Goal: Task Accomplishment & Management: Manage account settings

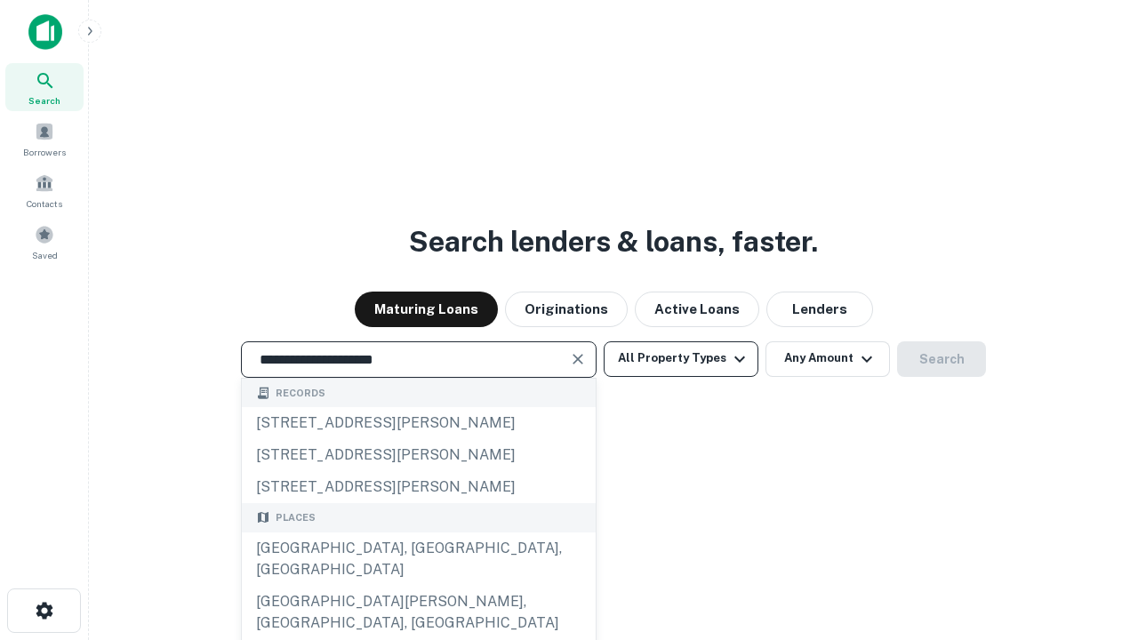
click at [418, 586] on div "[GEOGRAPHIC_DATA], [GEOGRAPHIC_DATA], [GEOGRAPHIC_DATA]" at bounding box center [419, 559] width 354 height 53
type input "**********"
click at [681, 358] on button "All Property Types" at bounding box center [681, 360] width 155 height 36
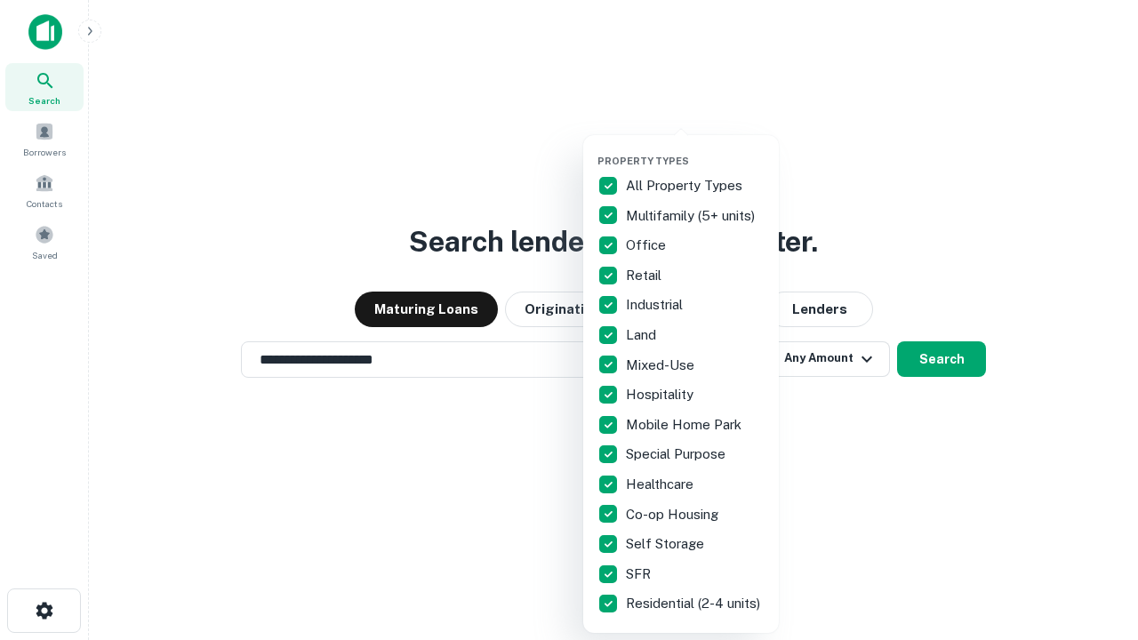
click at [695, 149] on button "button" at bounding box center [696, 149] width 196 height 1
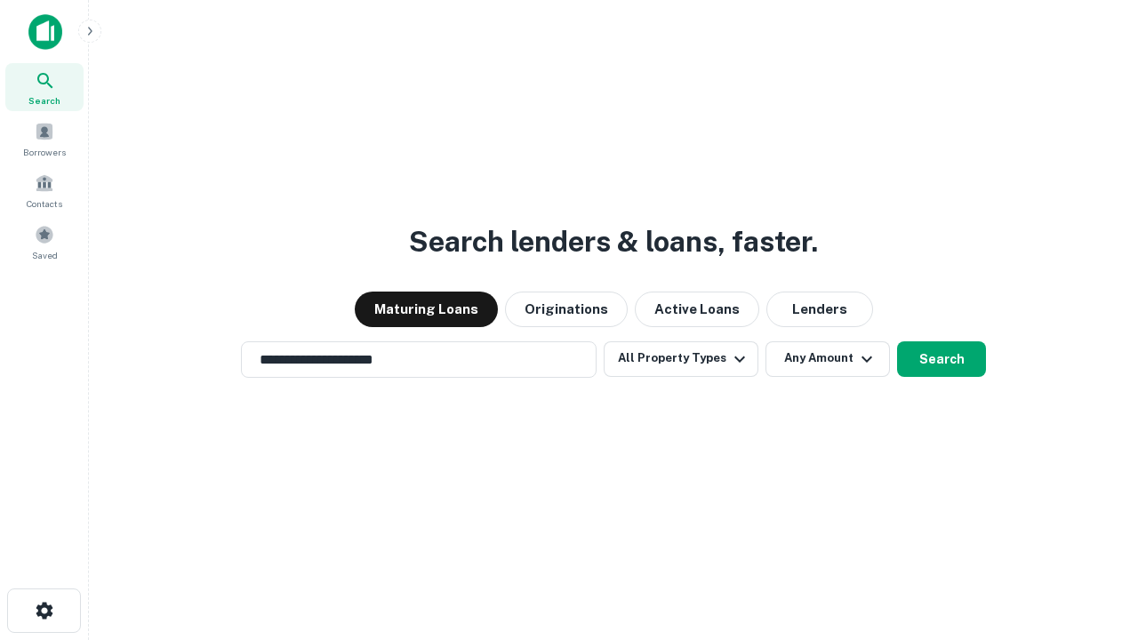
scroll to position [11, 214]
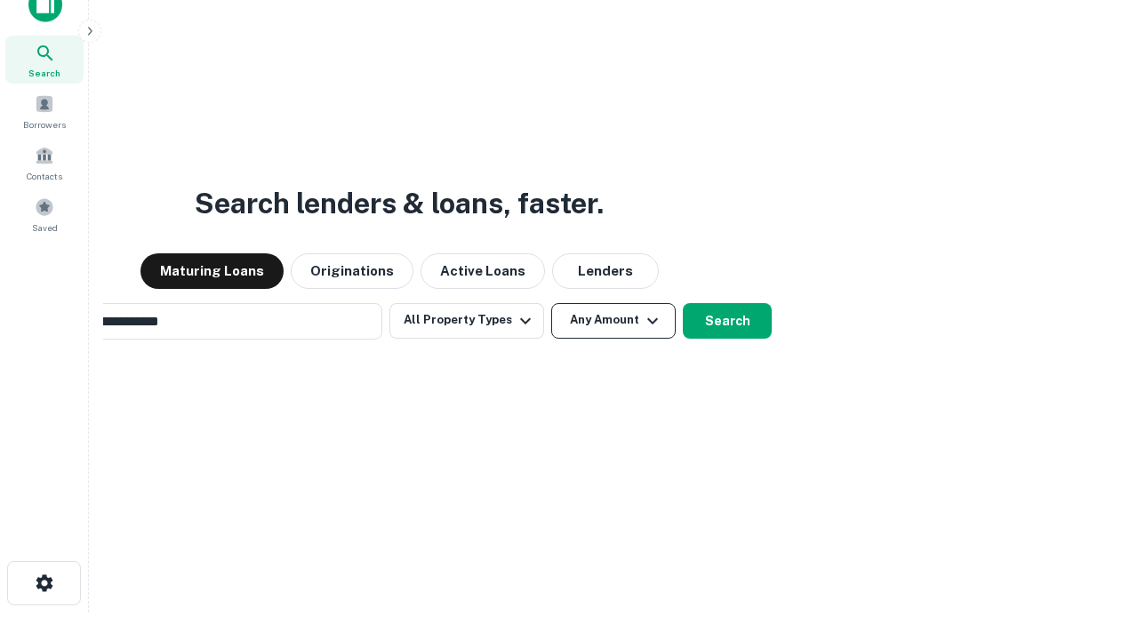
click at [551, 303] on button "Any Amount" at bounding box center [613, 321] width 125 height 36
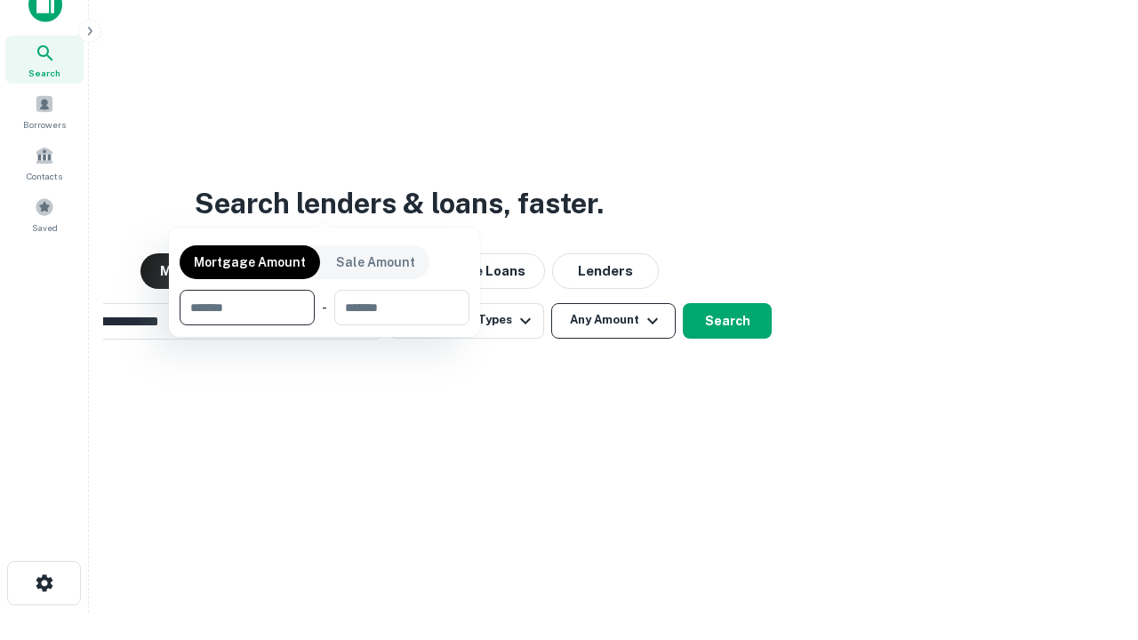
scroll to position [28, 0]
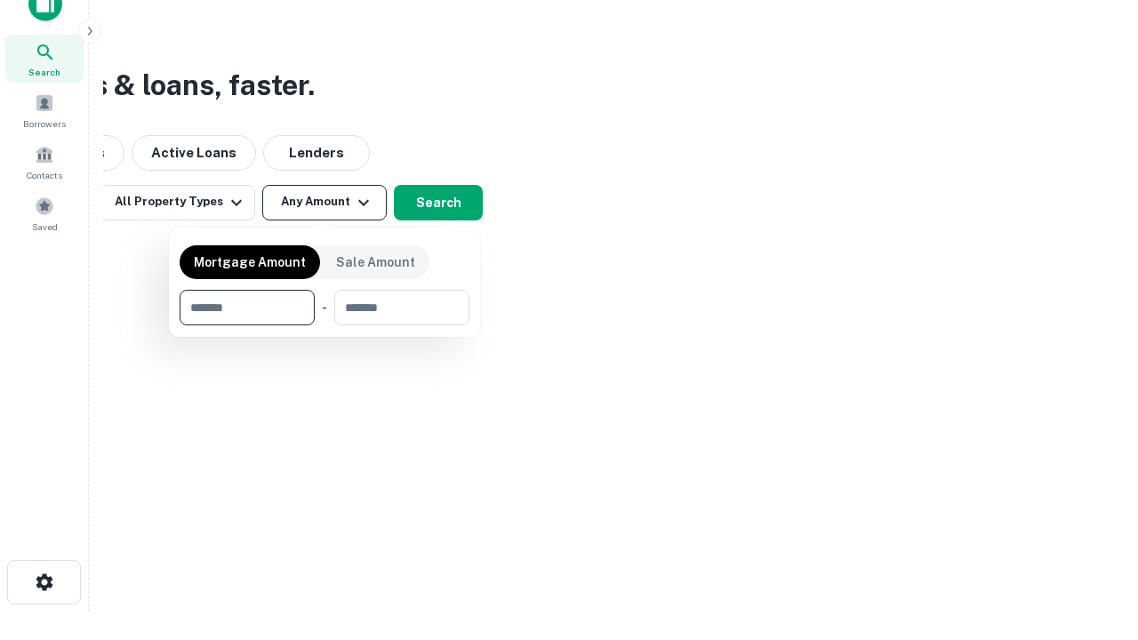
type input "*******"
click at [325, 325] on button "button" at bounding box center [325, 325] width 290 height 1
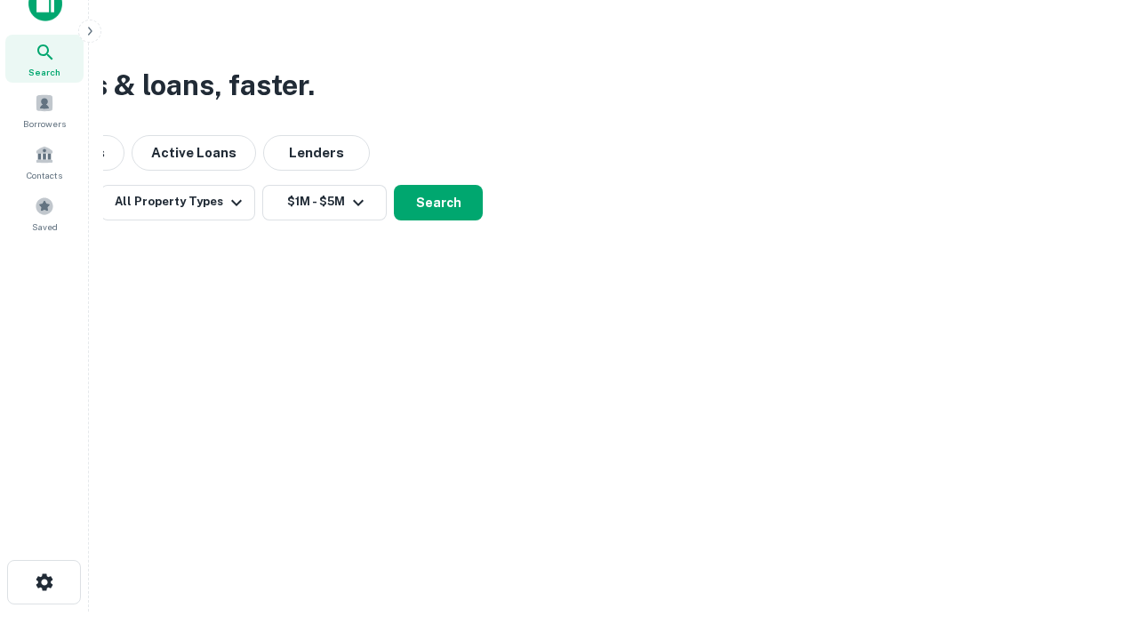
scroll to position [11, 328]
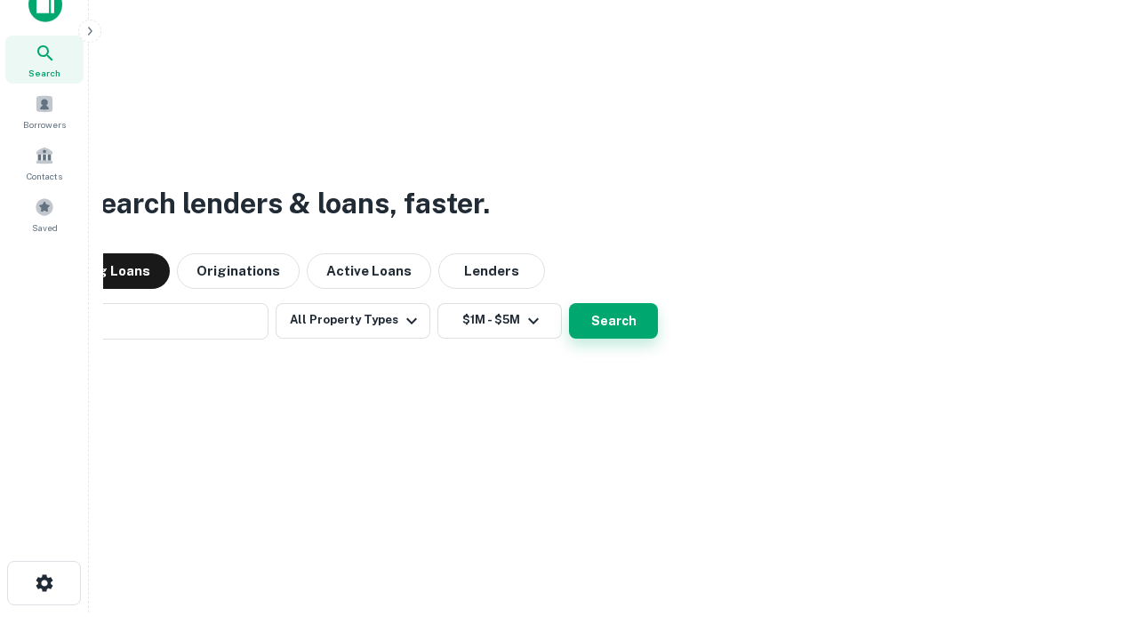
click at [569, 303] on button "Search" at bounding box center [613, 321] width 89 height 36
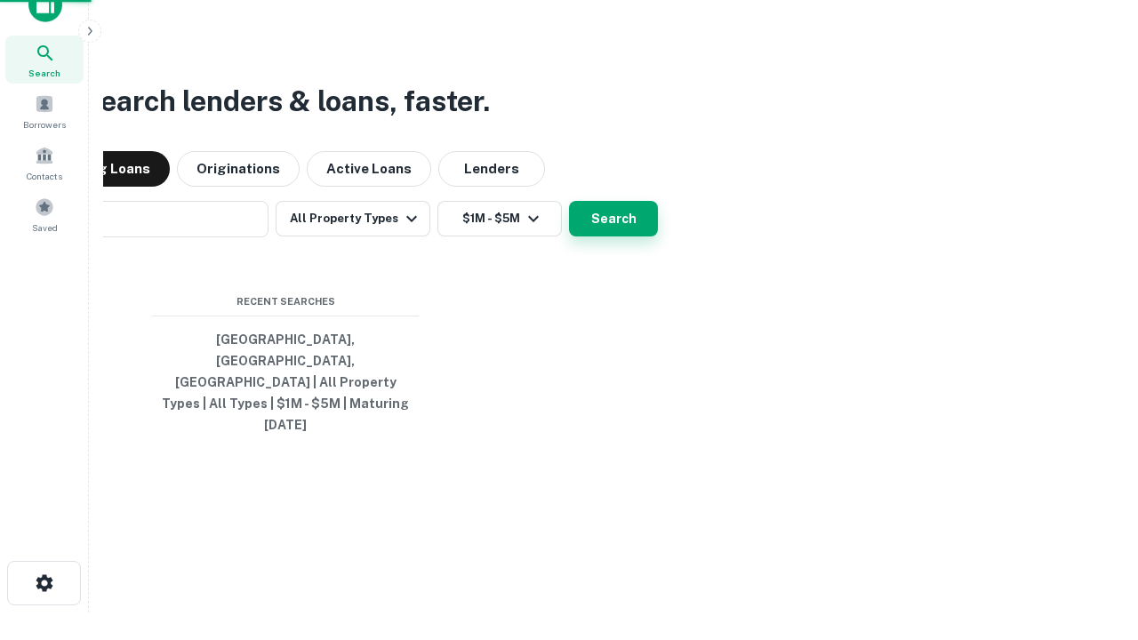
scroll to position [47, 503]
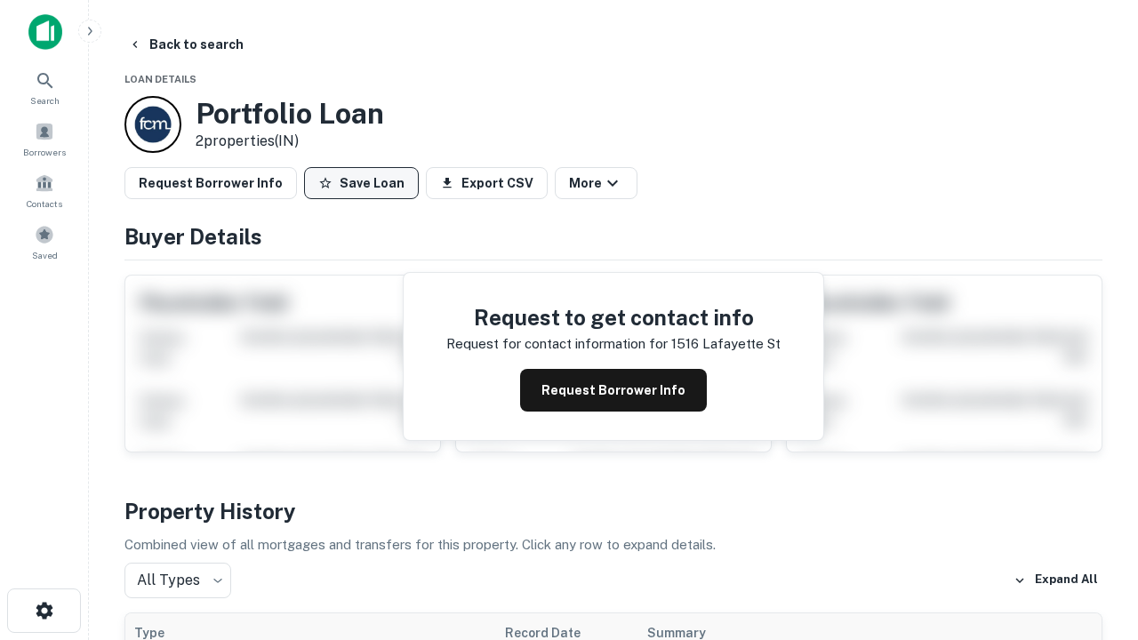
click at [361, 183] on button "Save Loan" at bounding box center [361, 183] width 115 height 32
click at [366, 183] on button "Loan Saved" at bounding box center [365, 183] width 123 height 32
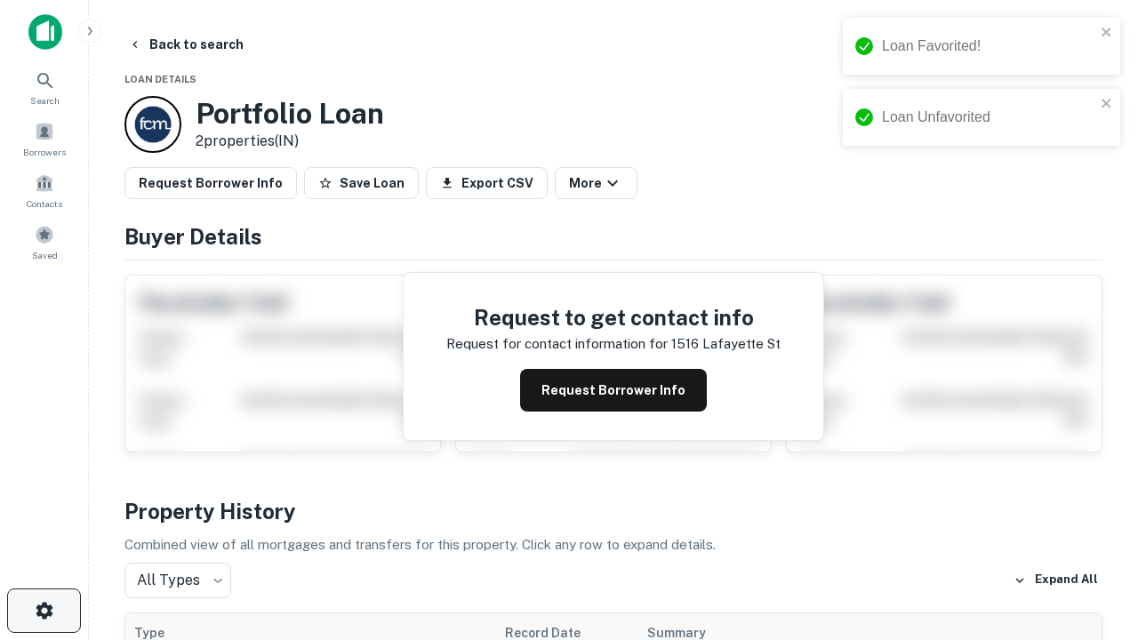
click at [44, 611] on icon "button" at bounding box center [44, 610] width 21 height 21
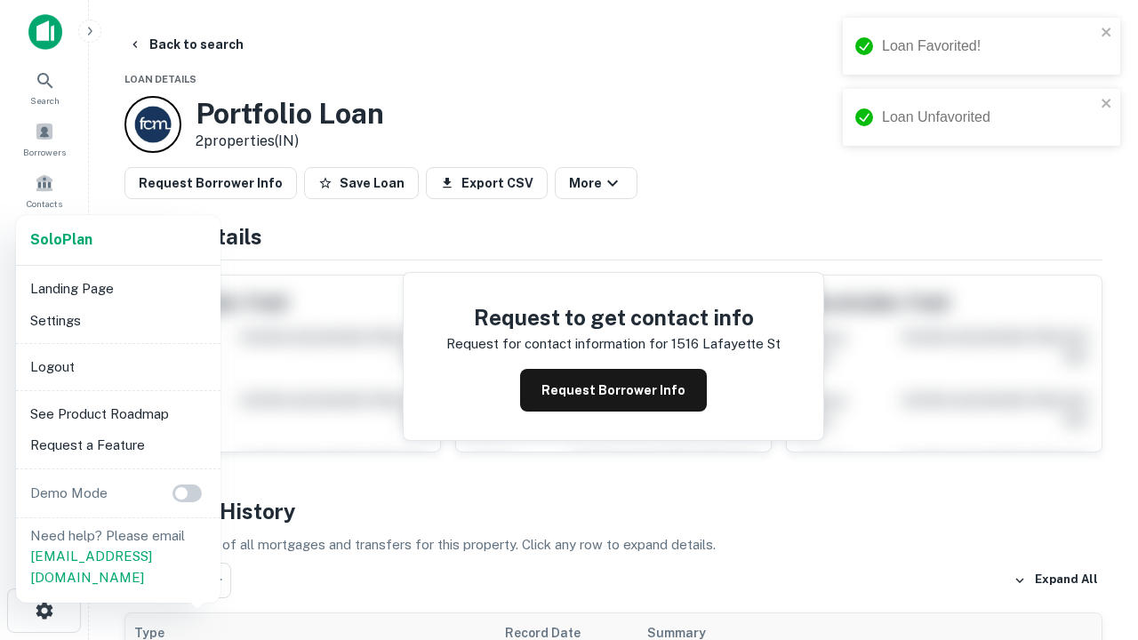
click at [117, 366] on li "Logout" at bounding box center [118, 367] width 190 height 32
